Goal: Answer question/provide support: Share knowledge or assist other users

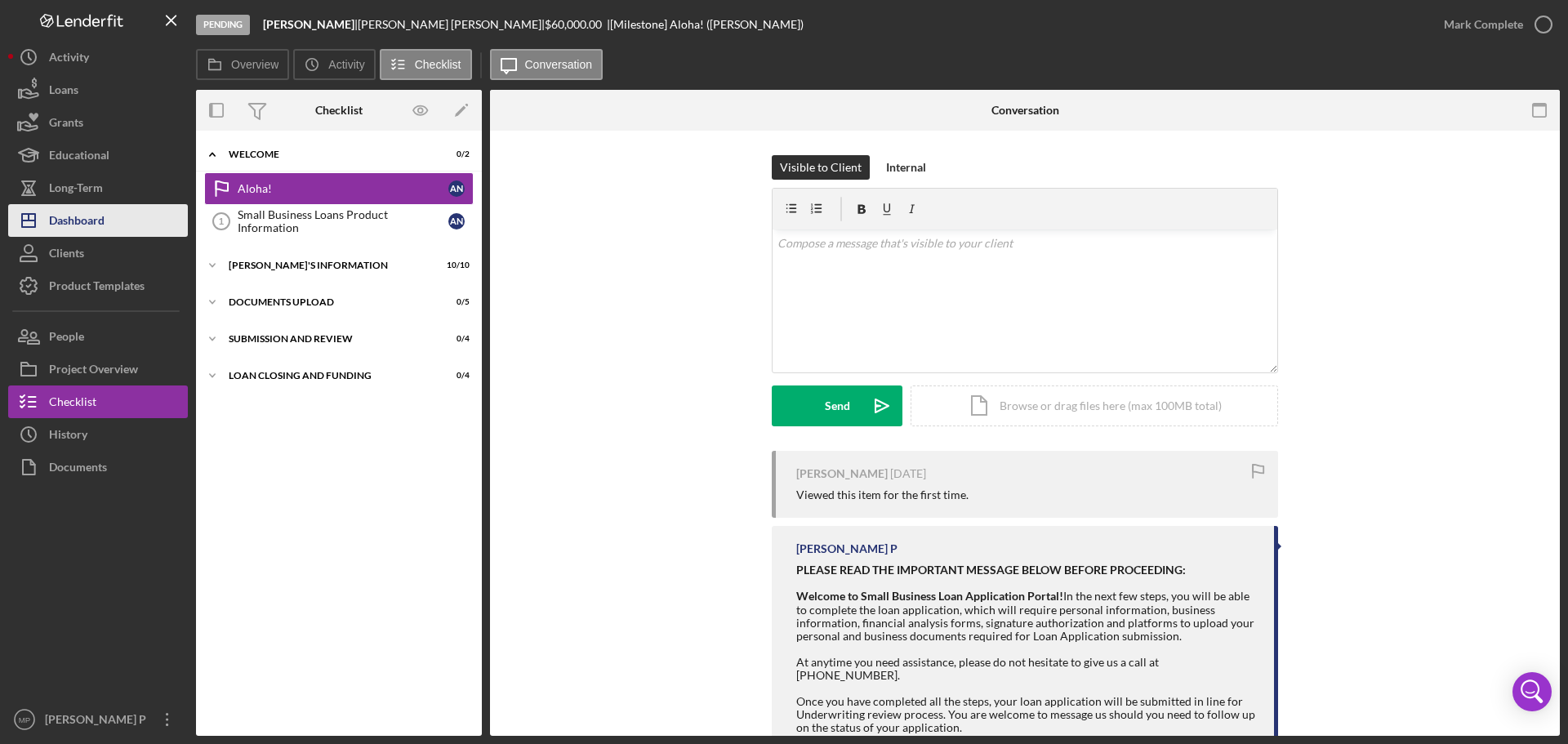
click at [80, 216] on div "Dashboard" at bounding box center [77, 223] width 56 height 37
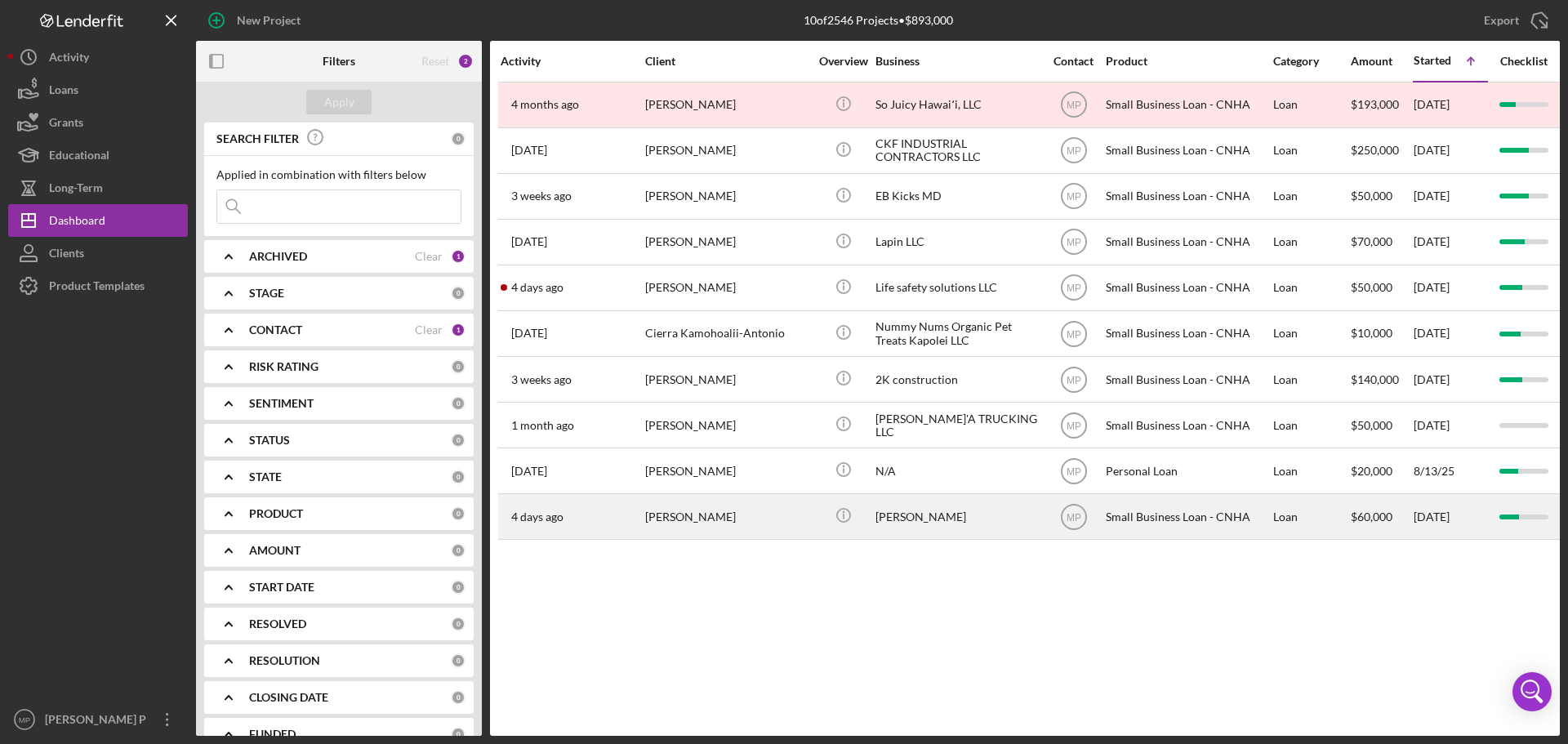
click at [876, 511] on div "[PERSON_NAME]" at bounding box center [957, 517] width 163 height 44
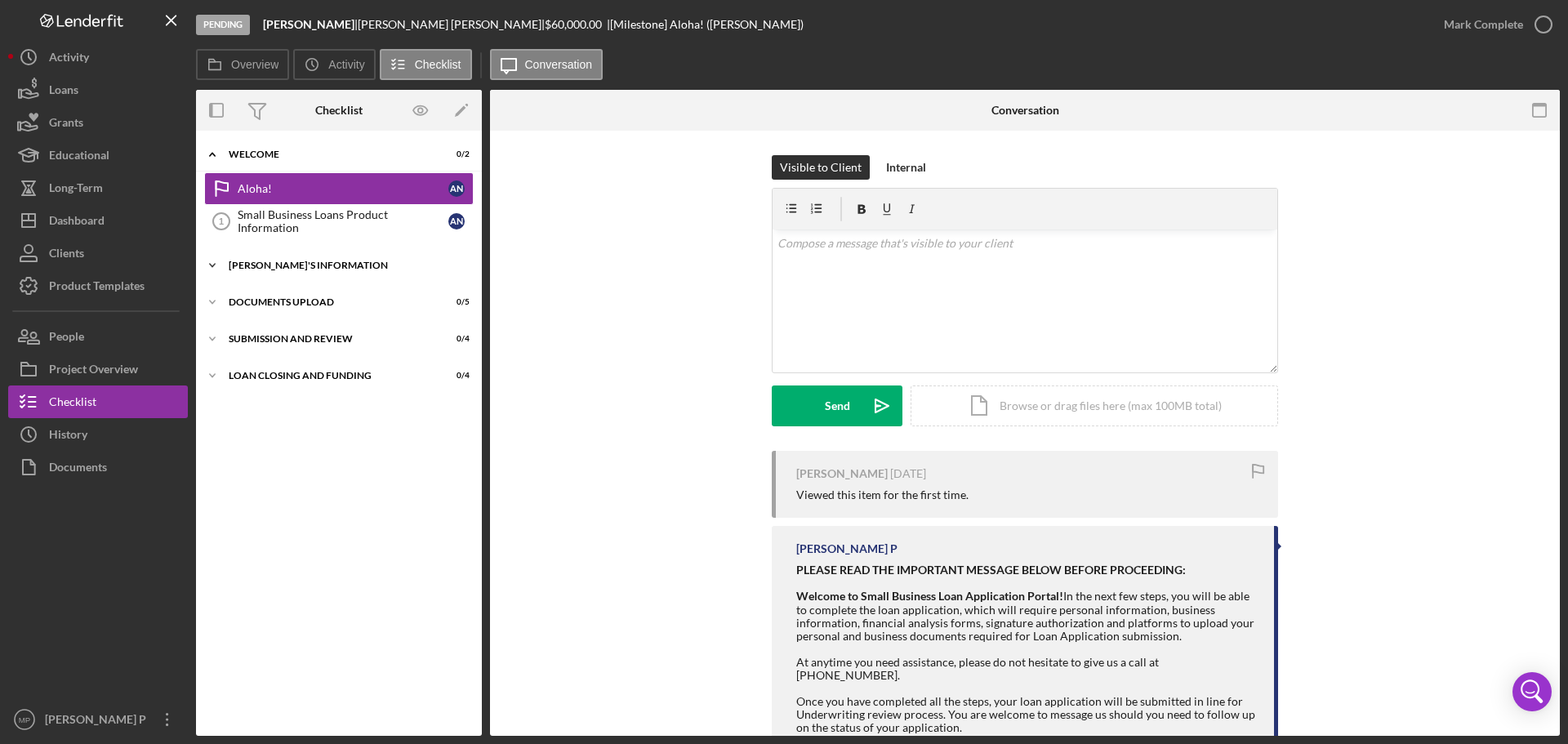
click at [302, 268] on div "[PERSON_NAME]'S INFORMATION" at bounding box center [345, 265] width 232 height 10
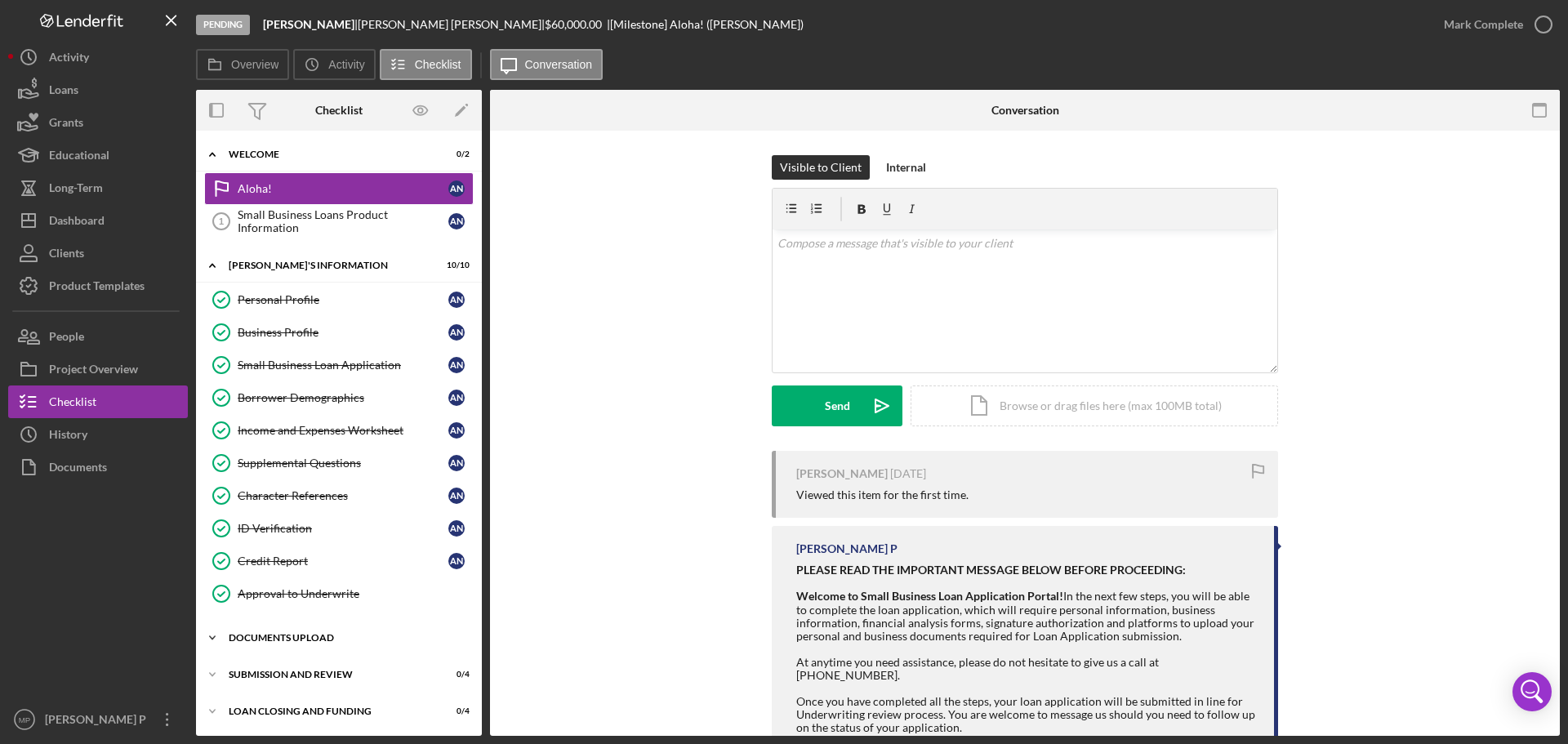
click at [309, 635] on div "DOCUMENTS UPLOAD" at bounding box center [345, 637] width 232 height 10
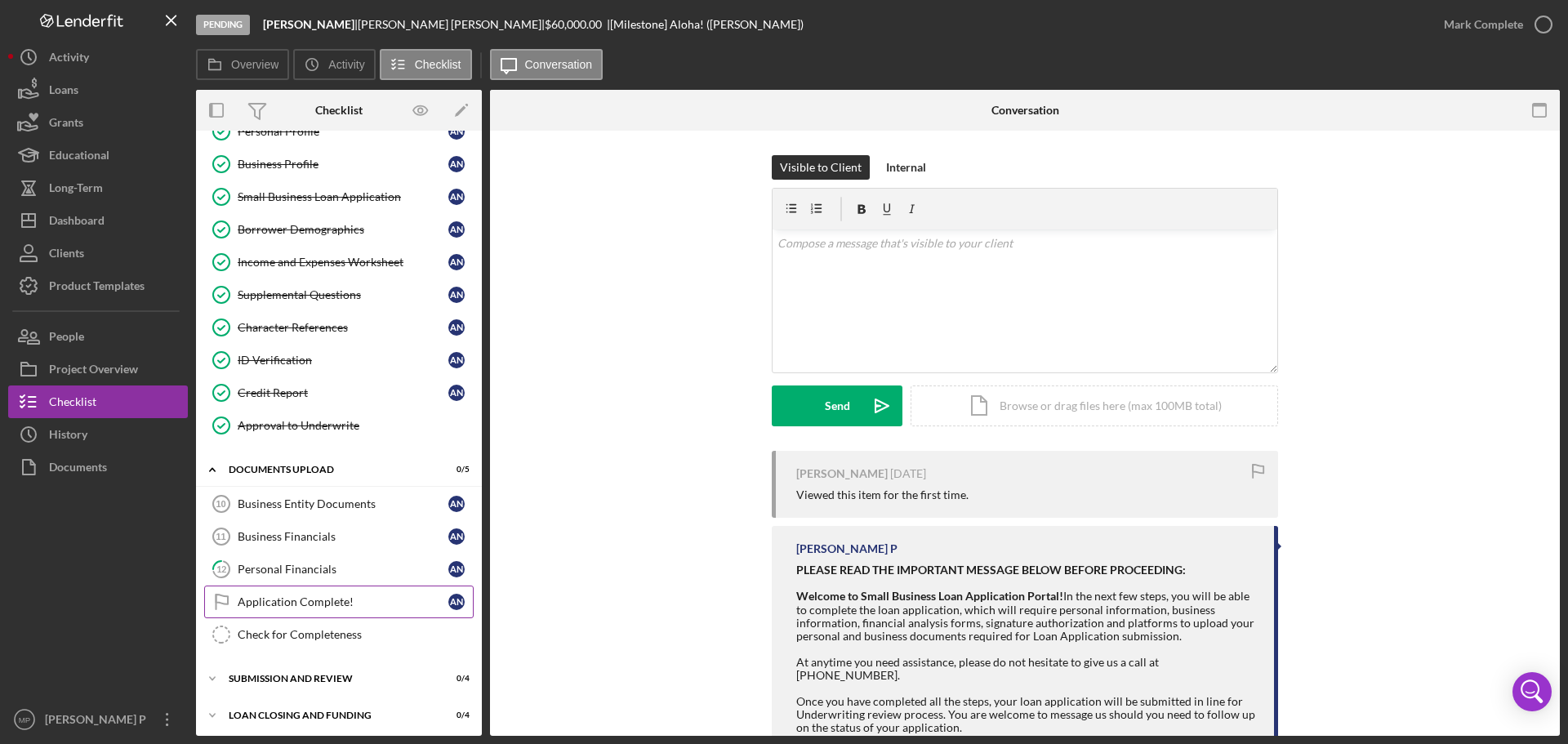
scroll to position [173, 0]
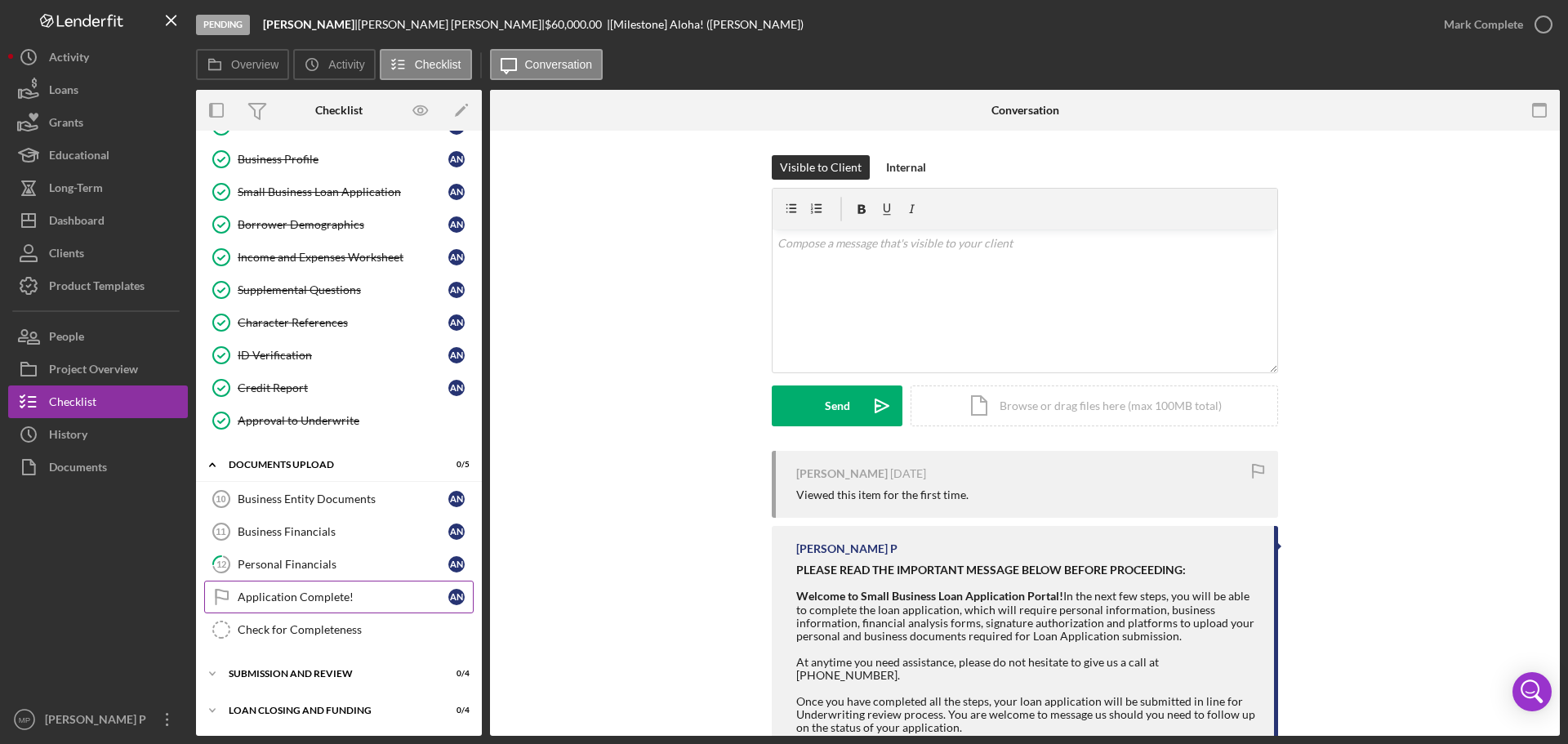
click at [334, 599] on div "Application Complete!" at bounding box center [343, 597] width 211 height 13
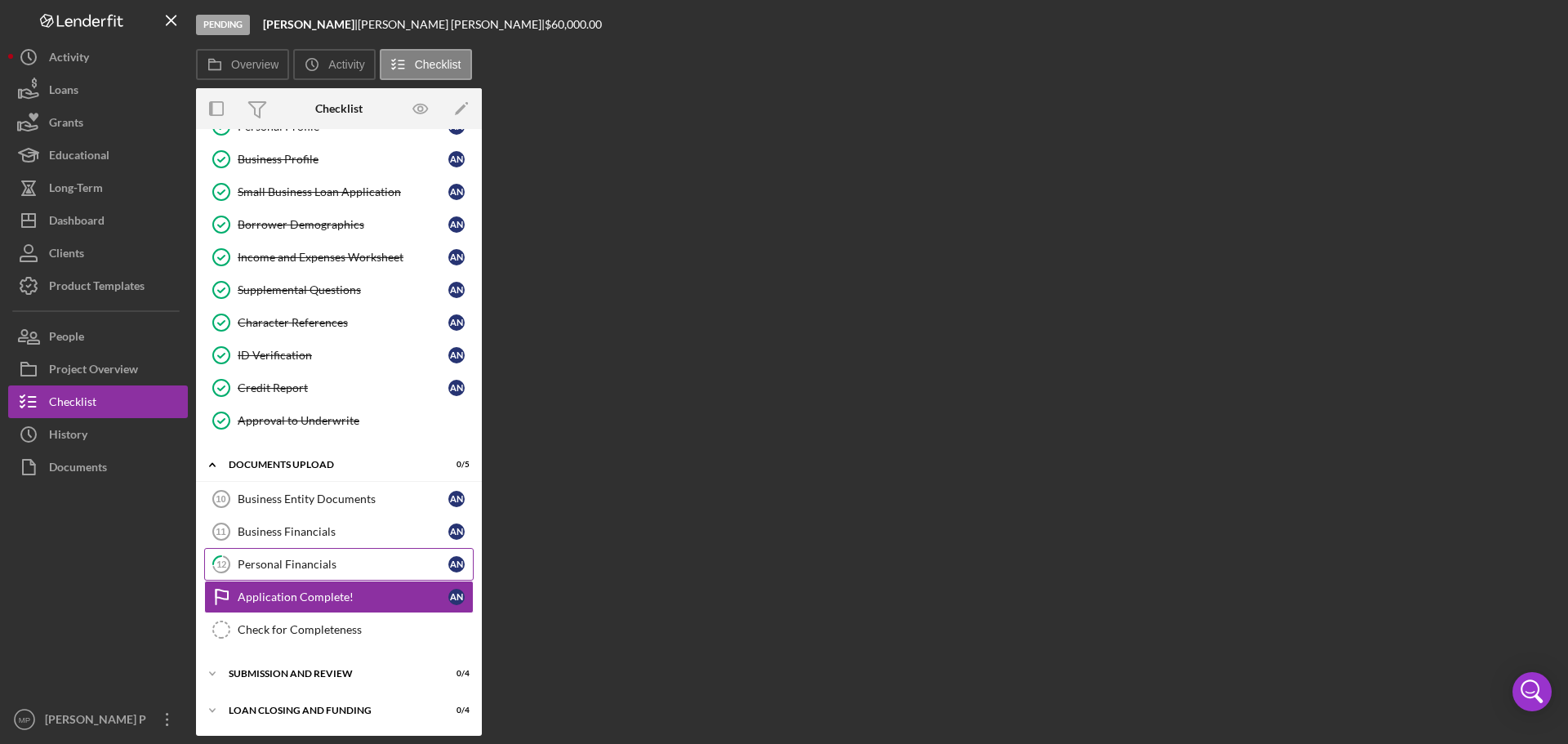
scroll to position [173, 0]
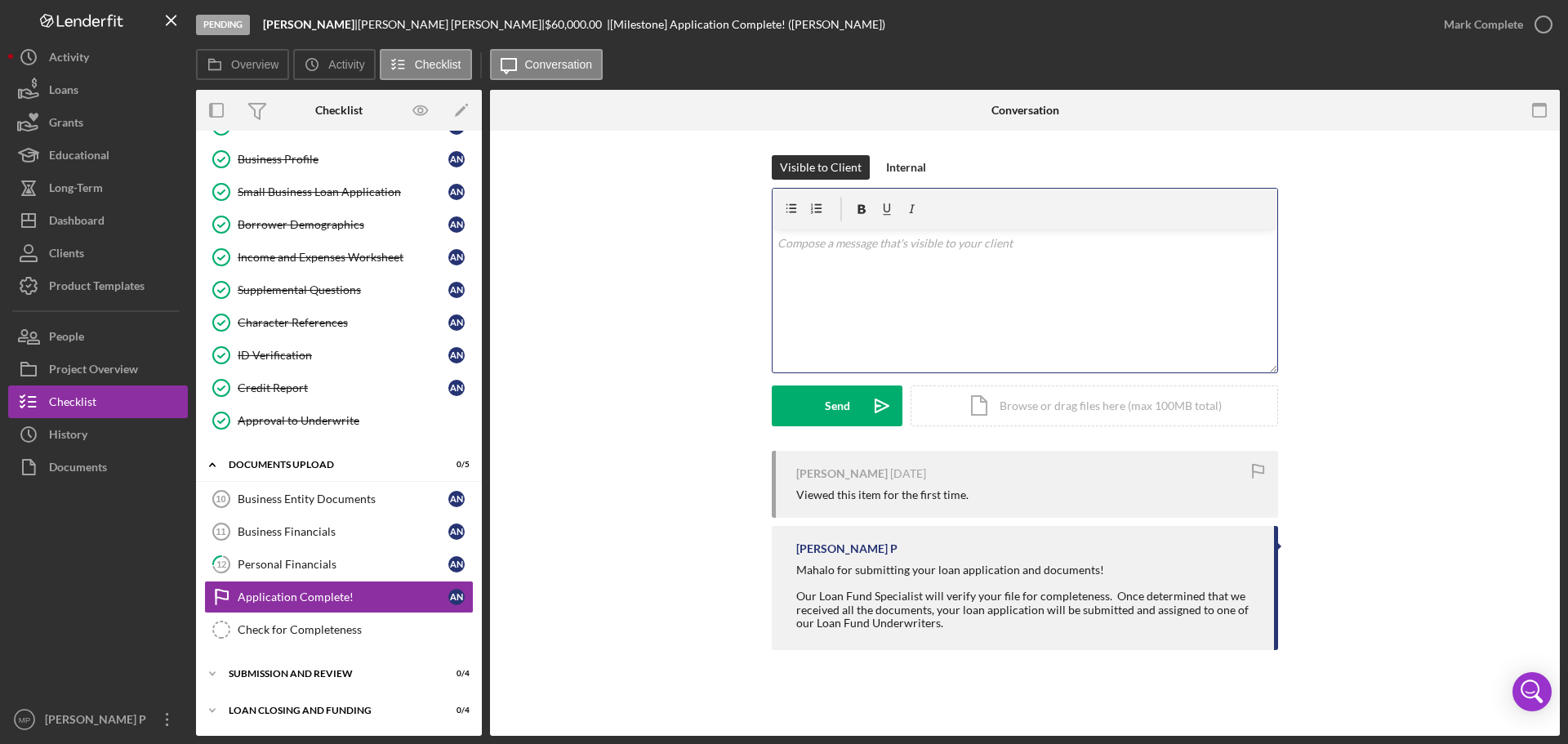
click at [865, 240] on p at bounding box center [1024, 243] width 496 height 18
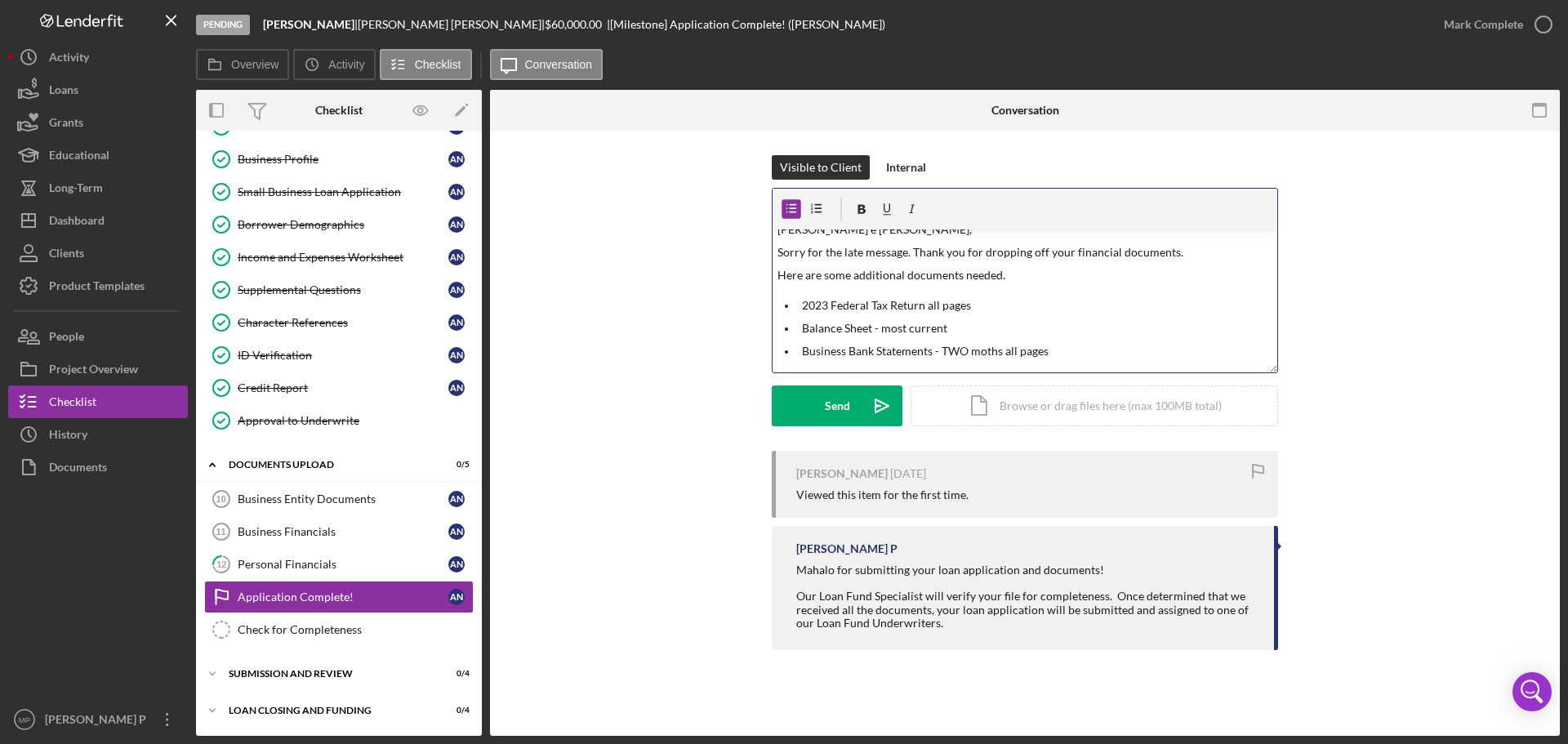
scroll to position [26, 0]
click at [1161, 361] on p "Please provide me with the official statements, not a screen print." at bounding box center [1050, 362] width 447 height 18
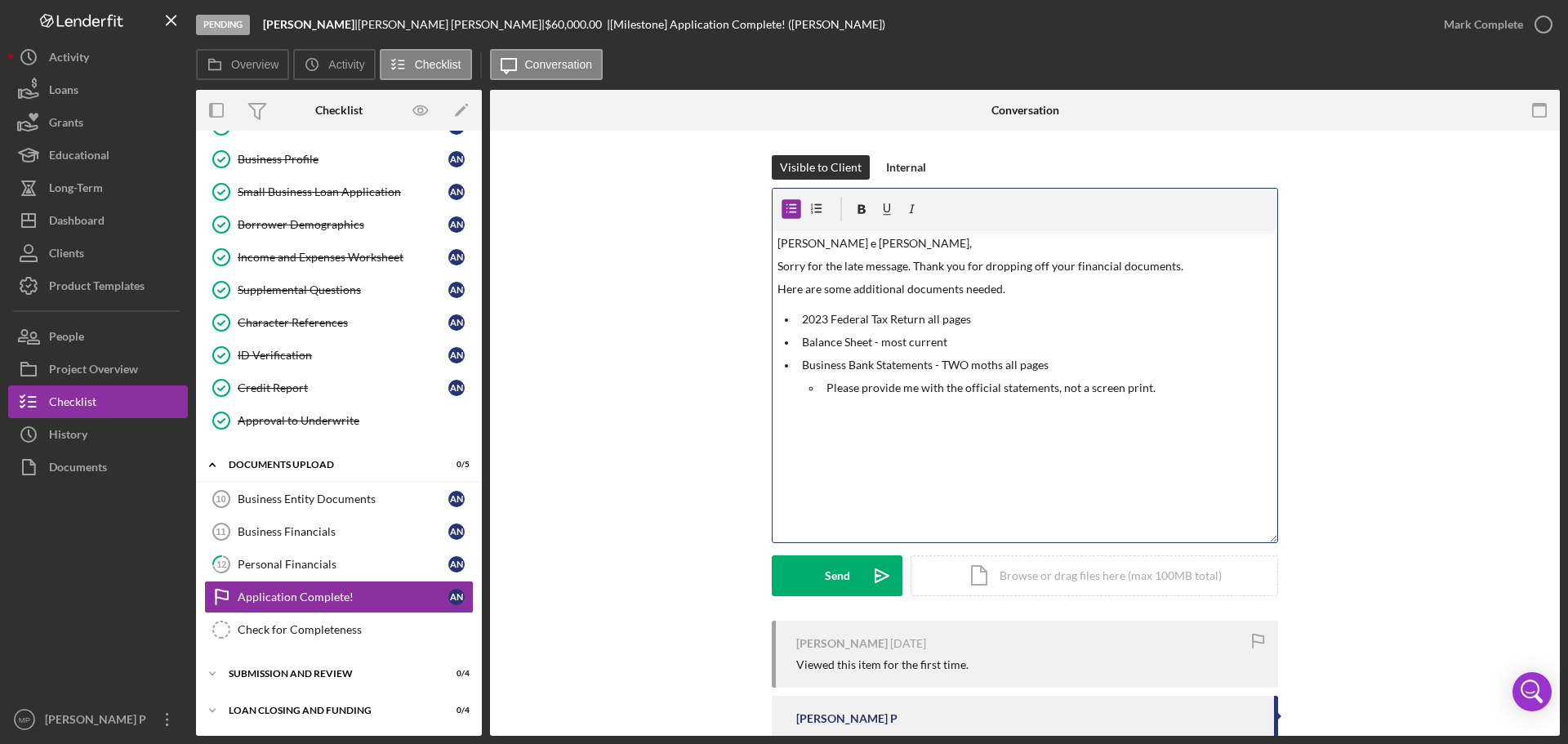
drag, startPoint x: 1274, startPoint y: 371, endPoint x: 1294, endPoint y: 541, distance: 171.2
click at [1294, 541] on div "Visible to Client Internal v Color teal Color pink Remove color Add row above A…" at bounding box center [1025, 388] width 1021 height 466
click at [1027, 434] on p "If you signed a new [DEMOGRAPHIC_DATA] for a new job, please" at bounding box center [1050, 434] width 447 height 18
drag, startPoint x: 1069, startPoint y: 434, endPoint x: 808, endPoint y: 460, distance: 262.3
click at [782, 441] on ul "2023 Federal Tax Return all pages Balance Sheet - most current Business Bank St…" at bounding box center [1024, 376] width 504 height 132
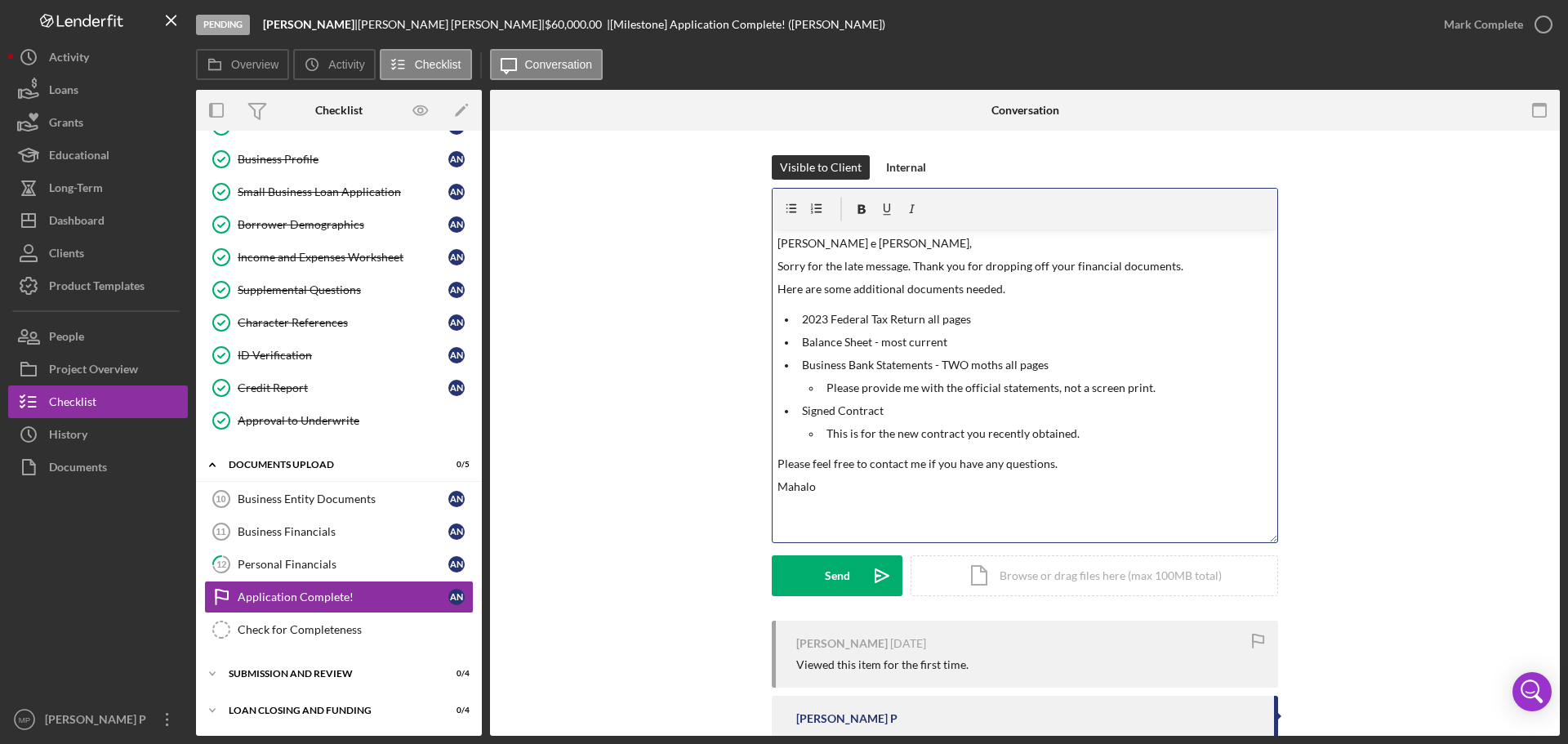
click at [1148, 465] on p "Please feel free to contact me if you have any questions." at bounding box center [1024, 463] width 496 height 18
click at [961, 292] on p "Here are some additional documents needed." at bounding box center [1024, 289] width 496 height 18
click at [829, 578] on div "Send" at bounding box center [837, 575] width 25 height 41
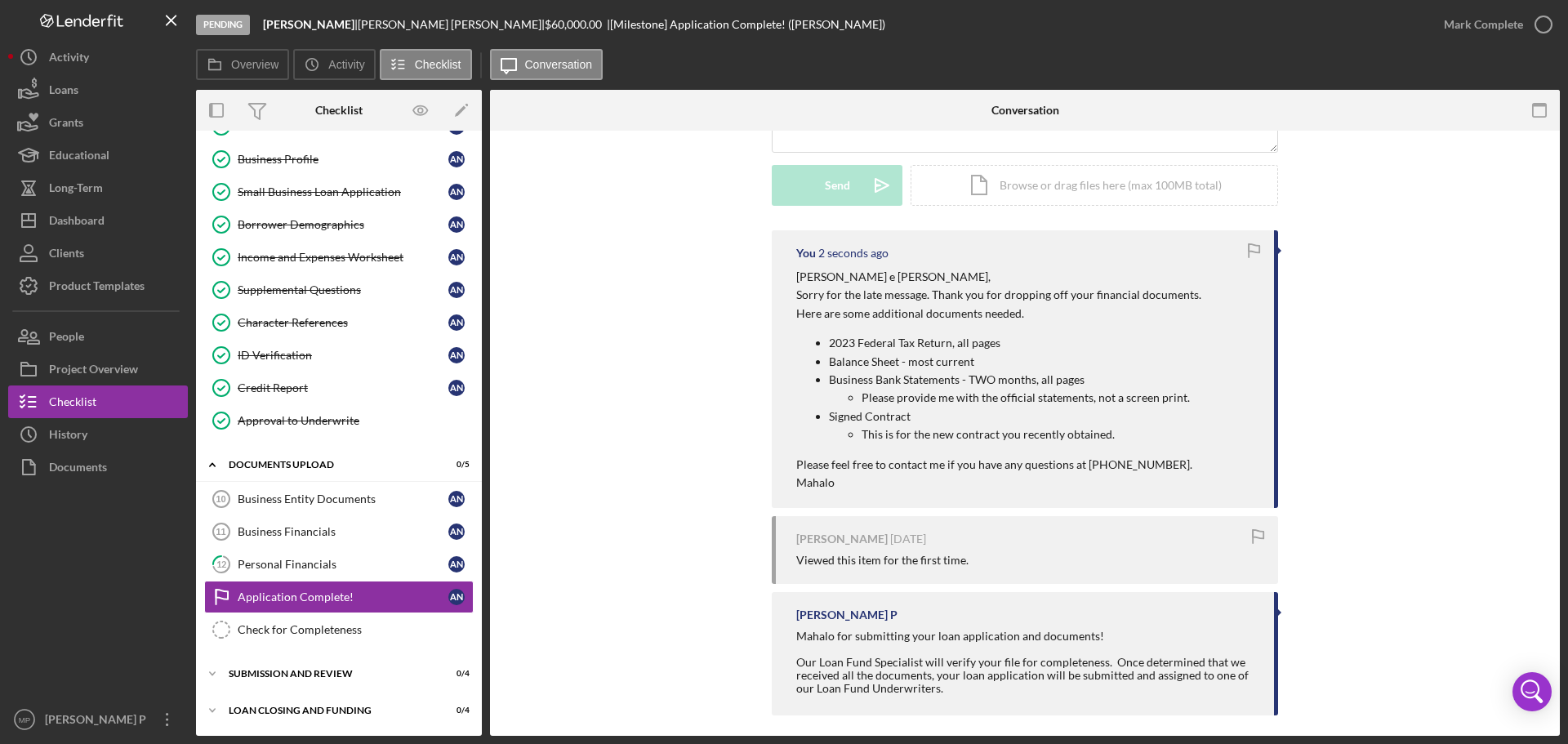
scroll to position [403, 0]
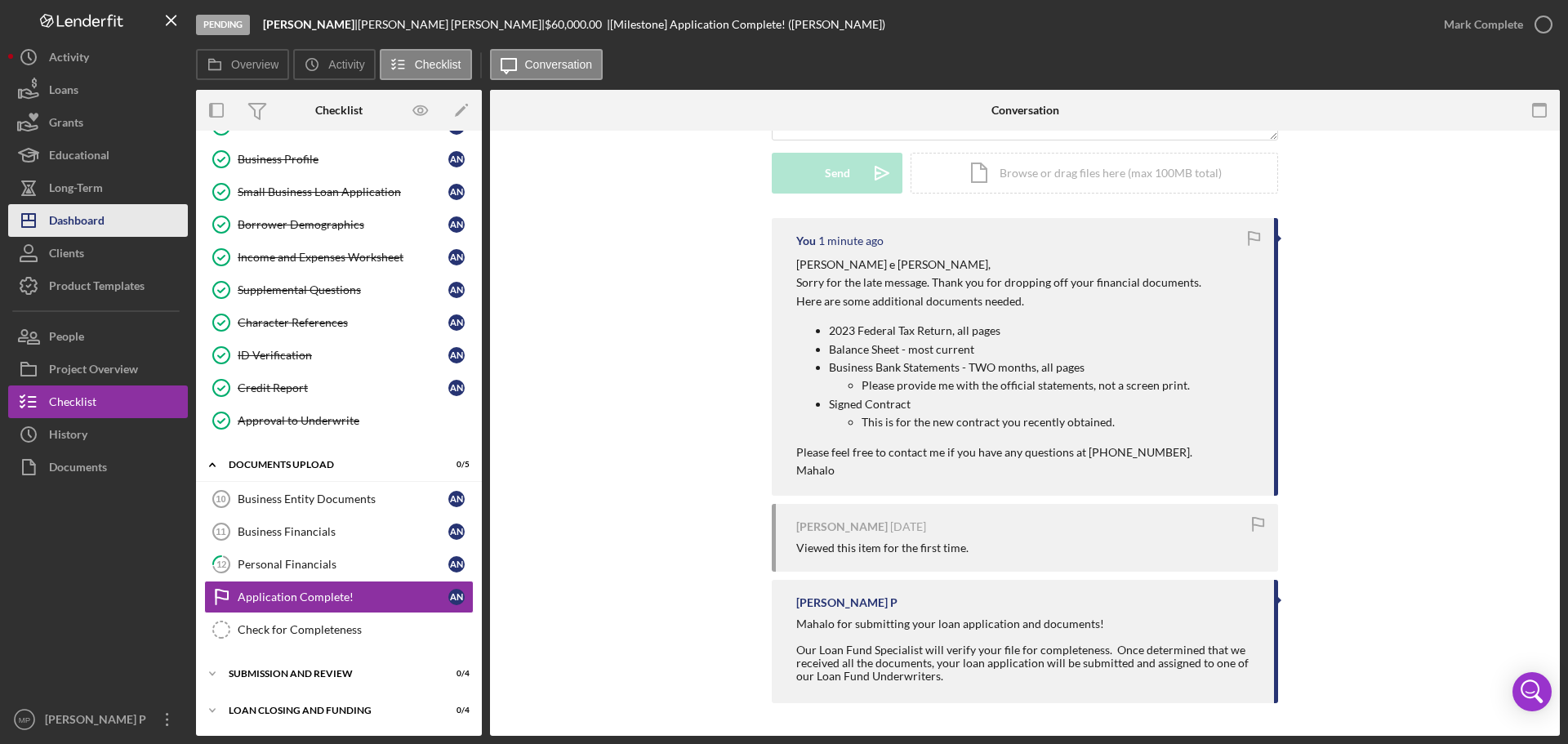
click at [65, 229] on div "Dashboard" at bounding box center [77, 223] width 56 height 37
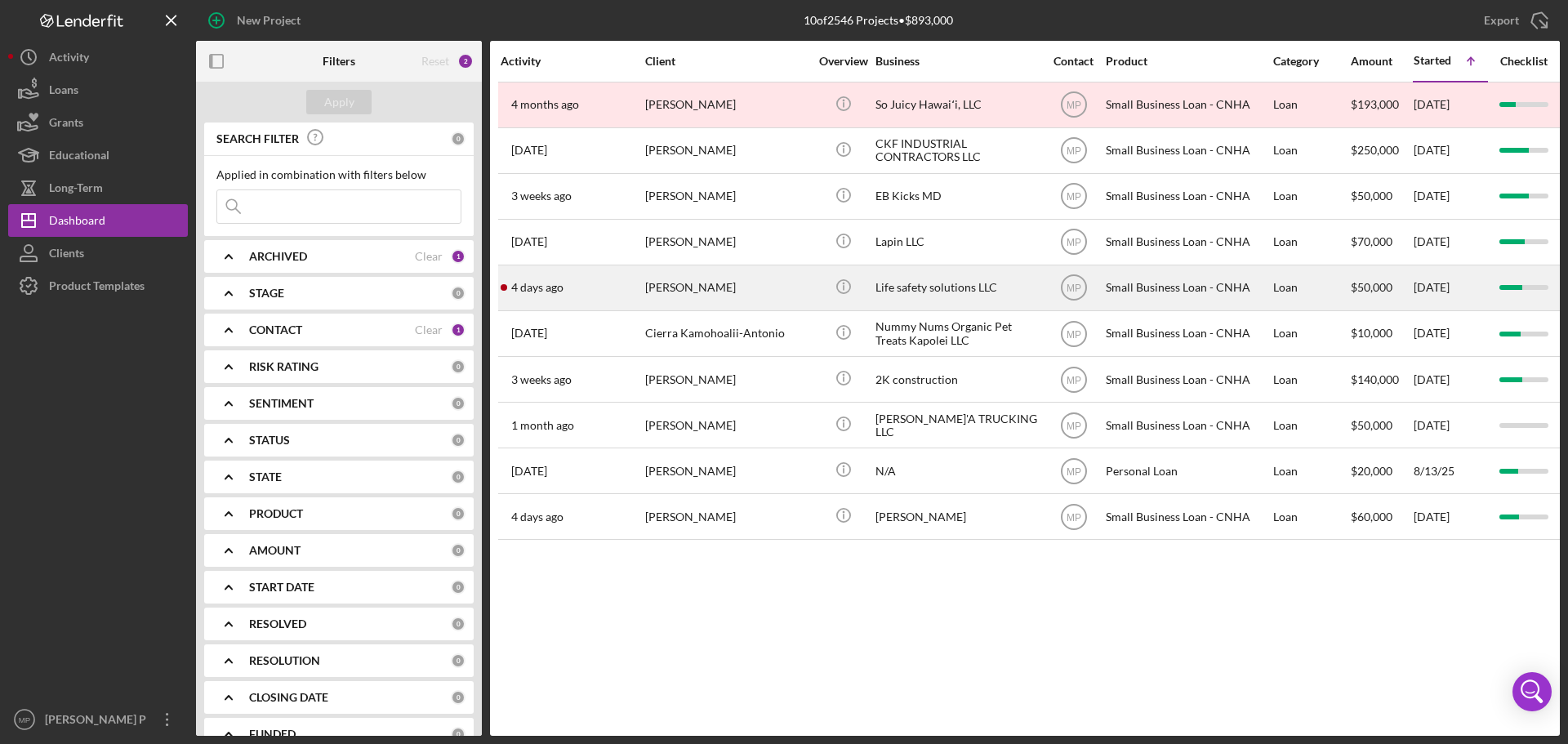
click at [893, 278] on div "Life safety solutions LLC" at bounding box center [957, 289] width 163 height 44
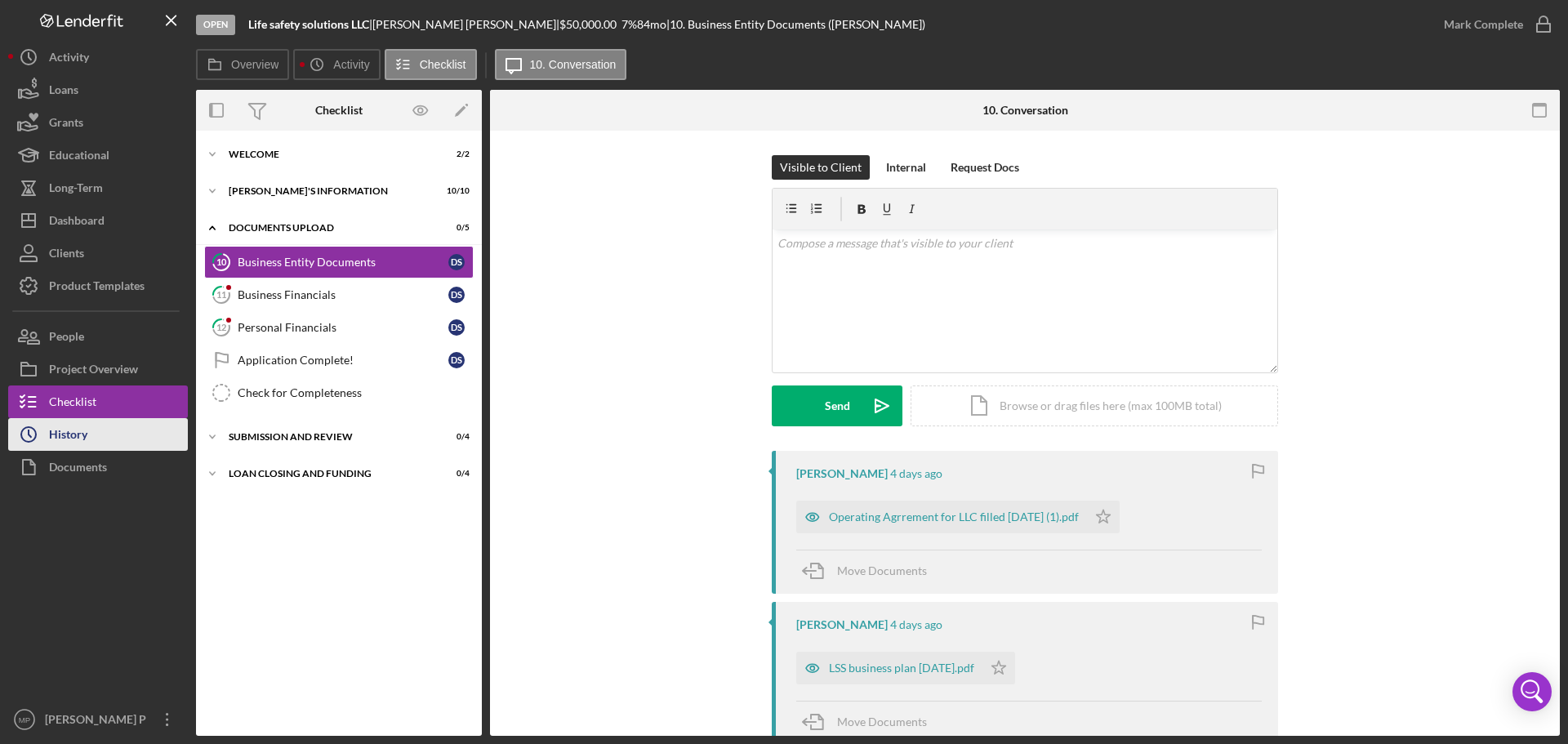
click at [121, 443] on button "Icon/History History" at bounding box center [98, 434] width 180 height 32
